Goal: Unclear

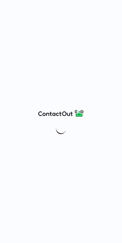
click at [82, 38] on div at bounding box center [61, 121] width 122 height 243
click at [17, 10] on div at bounding box center [61, 121] width 122 height 243
click at [36, 2] on div at bounding box center [61, 121] width 122 height 243
